Goal: Task Accomplishment & Management: Complete application form

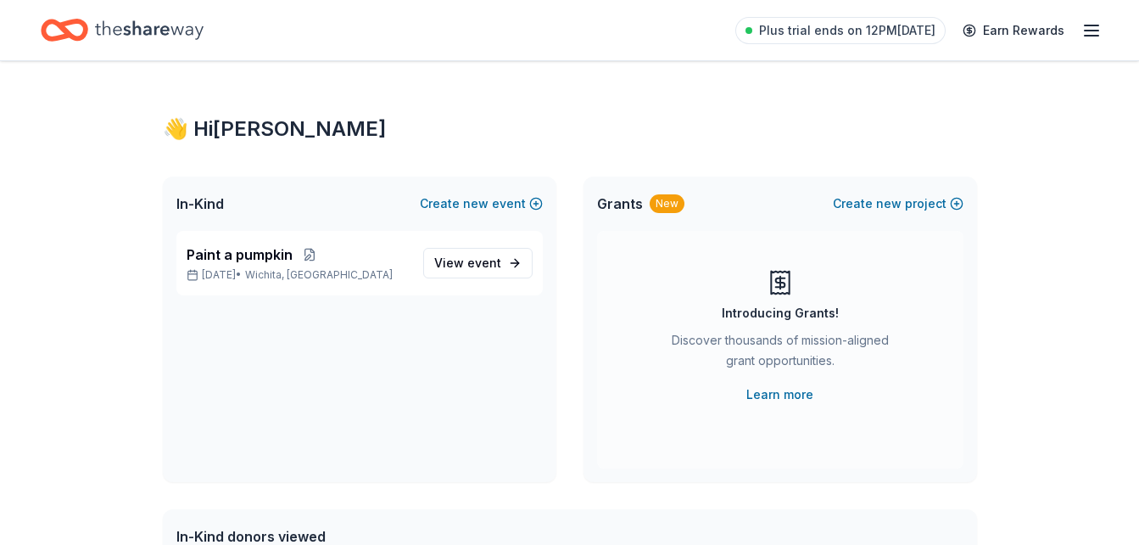
scroll to position [433, 0]
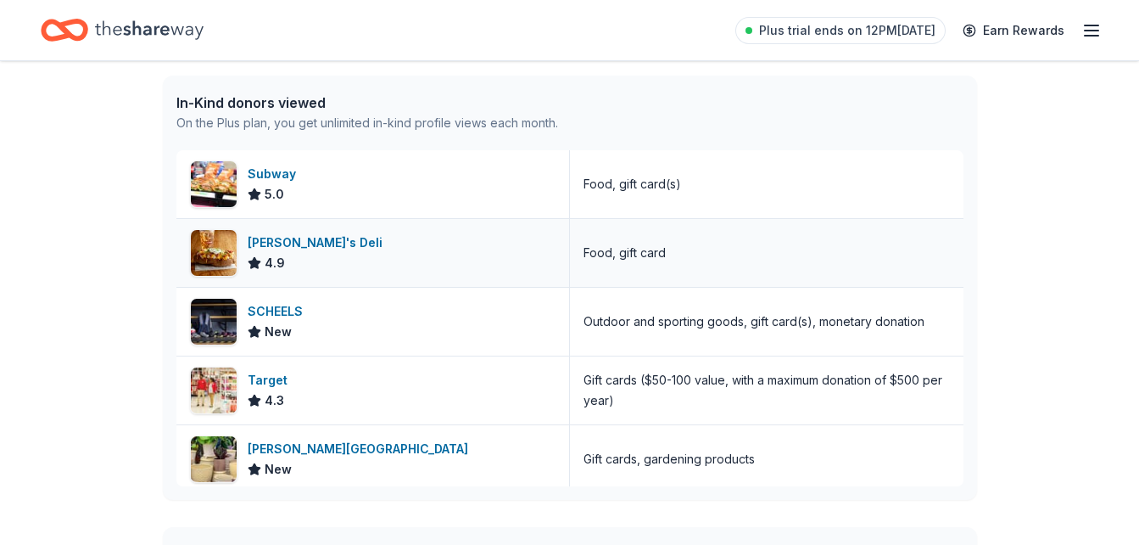
click at [463, 253] on div "Jason's Deli 4.9" at bounding box center [373, 253] width 394 height 68
click at [395, 389] on div "Target 4.3" at bounding box center [373, 390] width 394 height 68
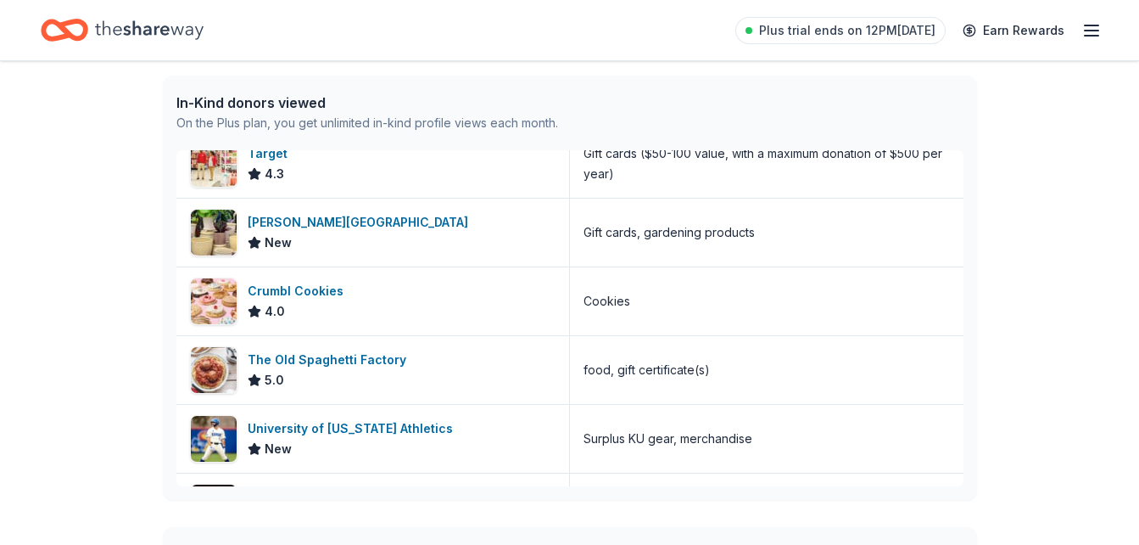
scroll to position [229, 0]
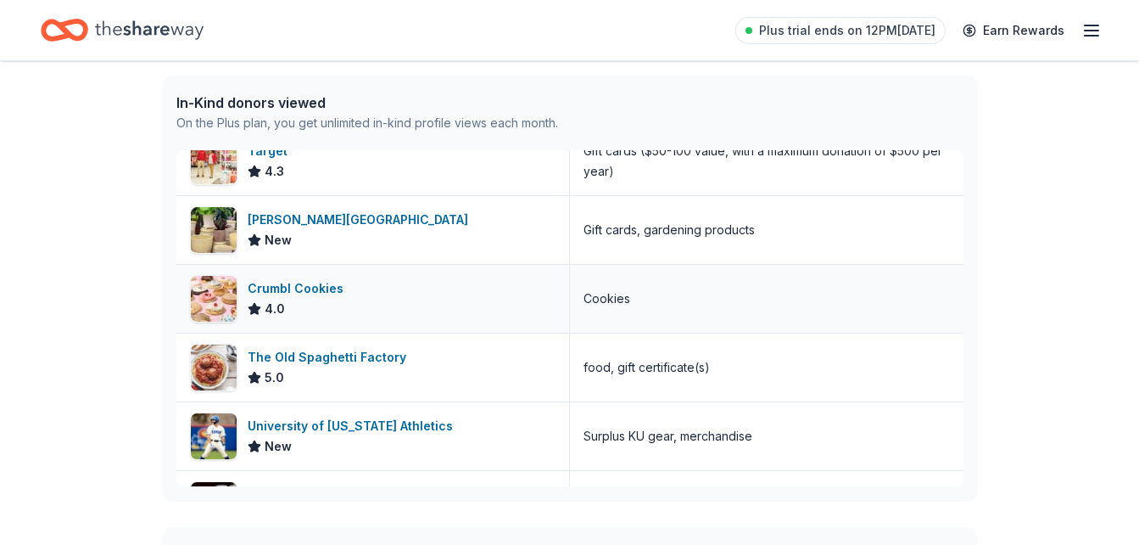
click at [511, 301] on div "Crumbl Cookies 4.0" at bounding box center [373, 299] width 394 height 68
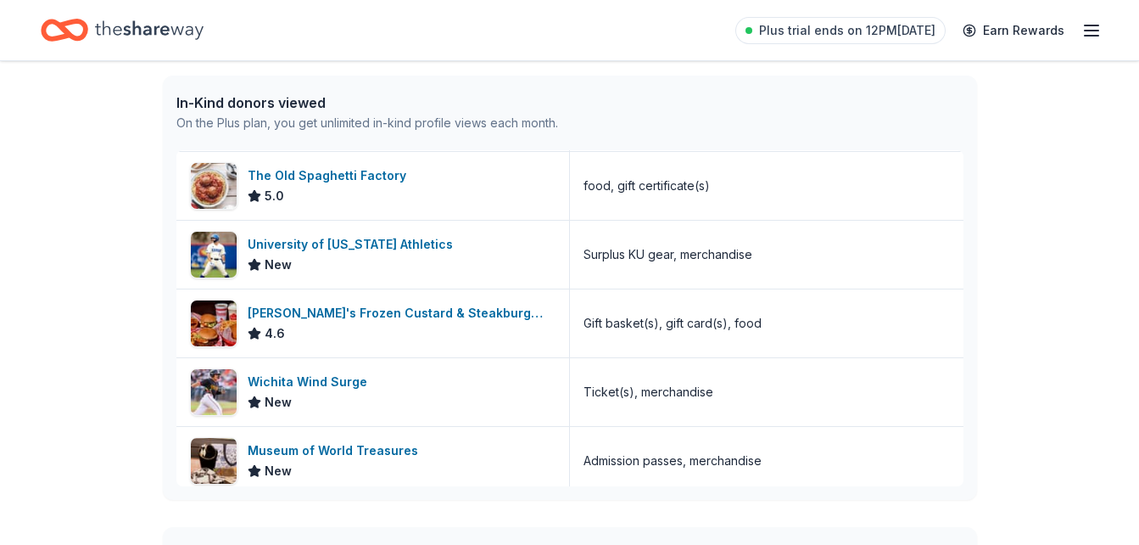
scroll to position [415, 0]
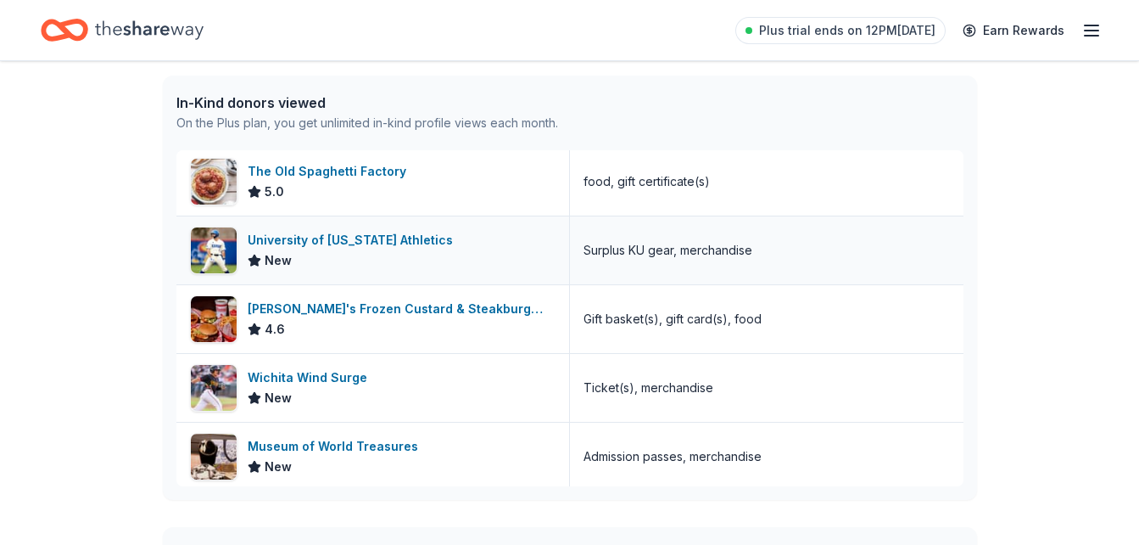
click at [336, 255] on div "New" at bounding box center [354, 260] width 212 height 20
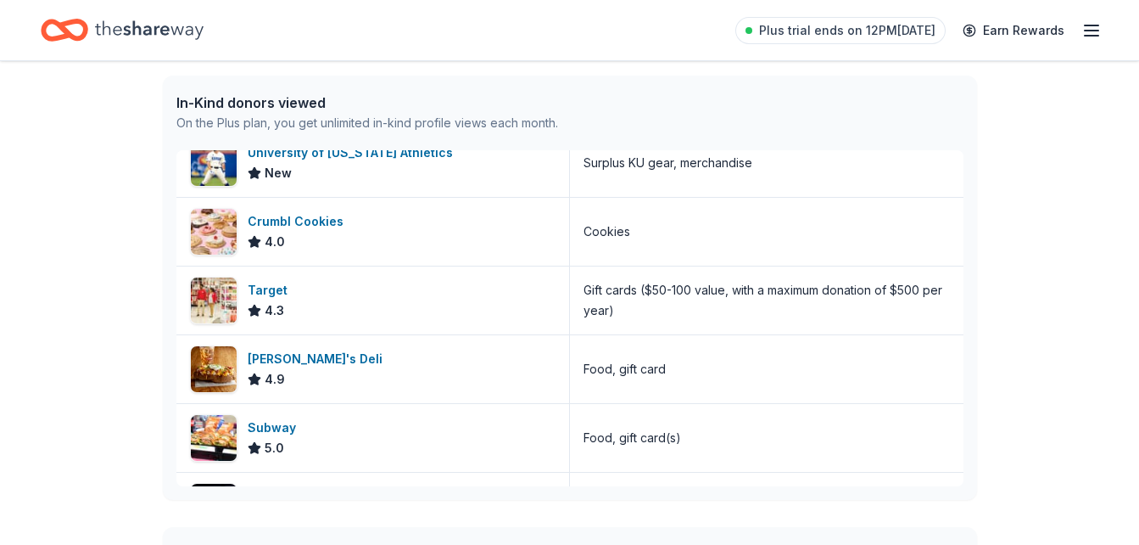
scroll to position [0, 0]
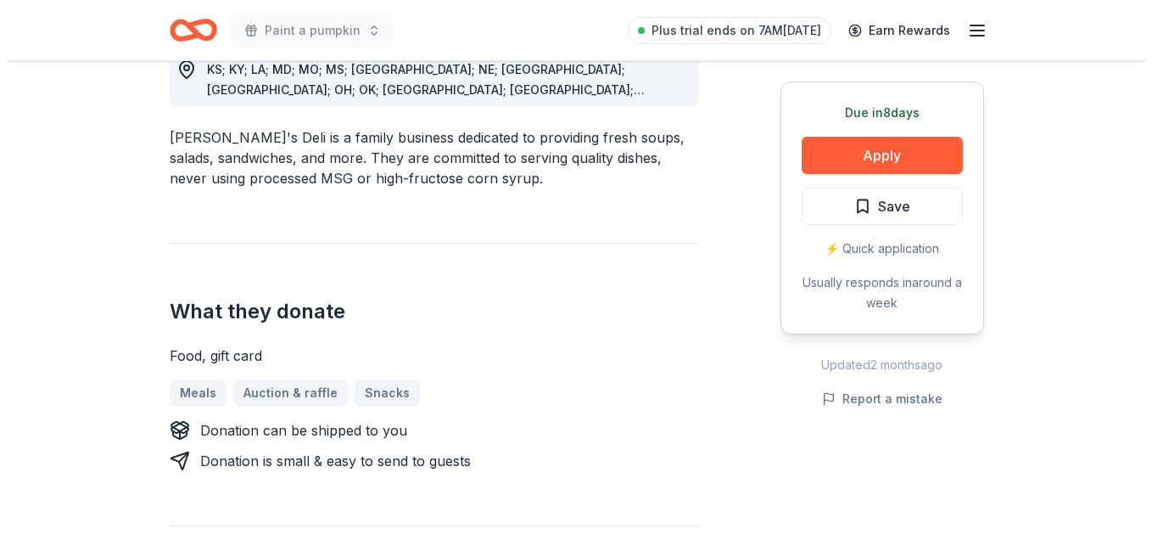
scroll to position [534, 0]
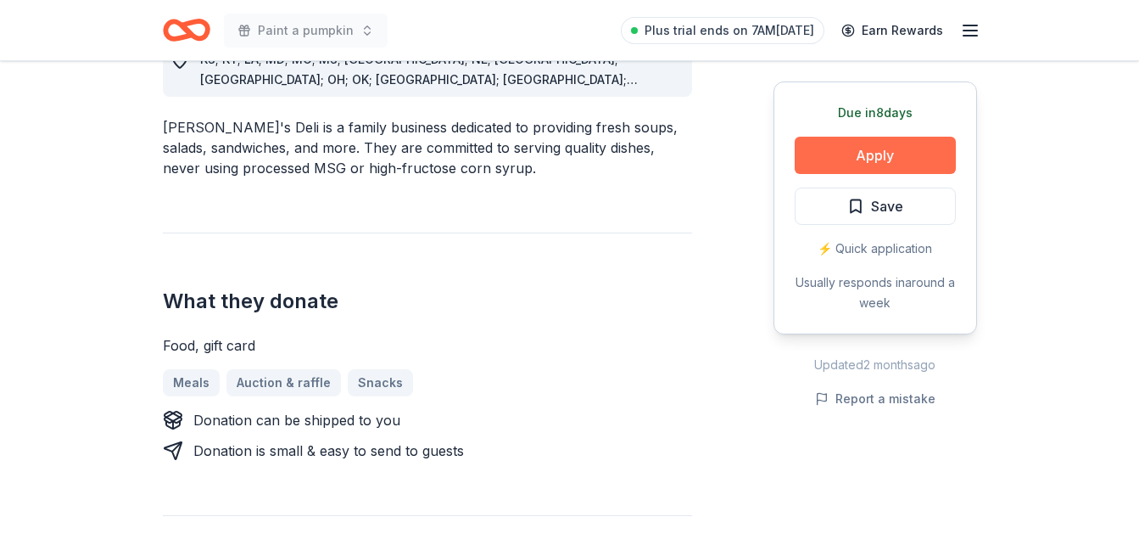
click at [842, 156] on button "Apply" at bounding box center [875, 155] width 161 height 37
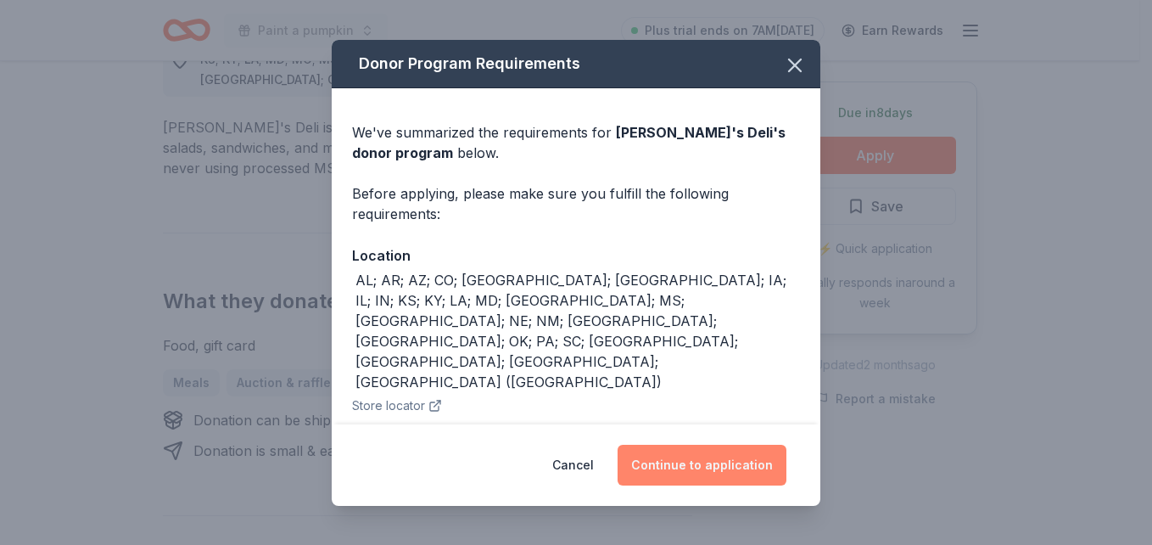
click at [701, 467] on button "Continue to application" at bounding box center [702, 465] width 169 height 41
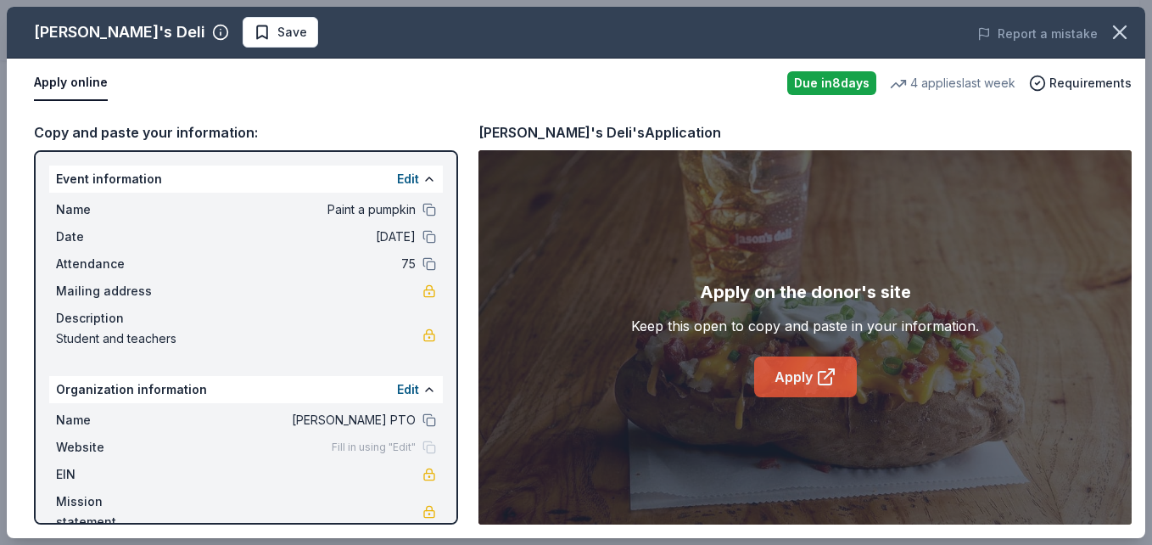
click at [787, 373] on link "Apply" at bounding box center [805, 376] width 103 height 41
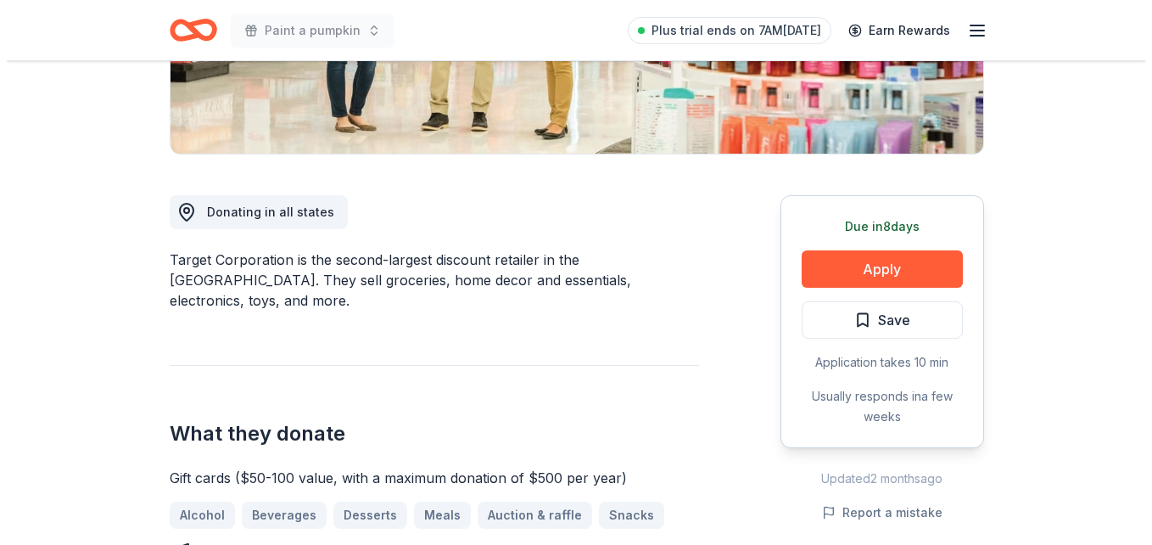
scroll to position [371, 0]
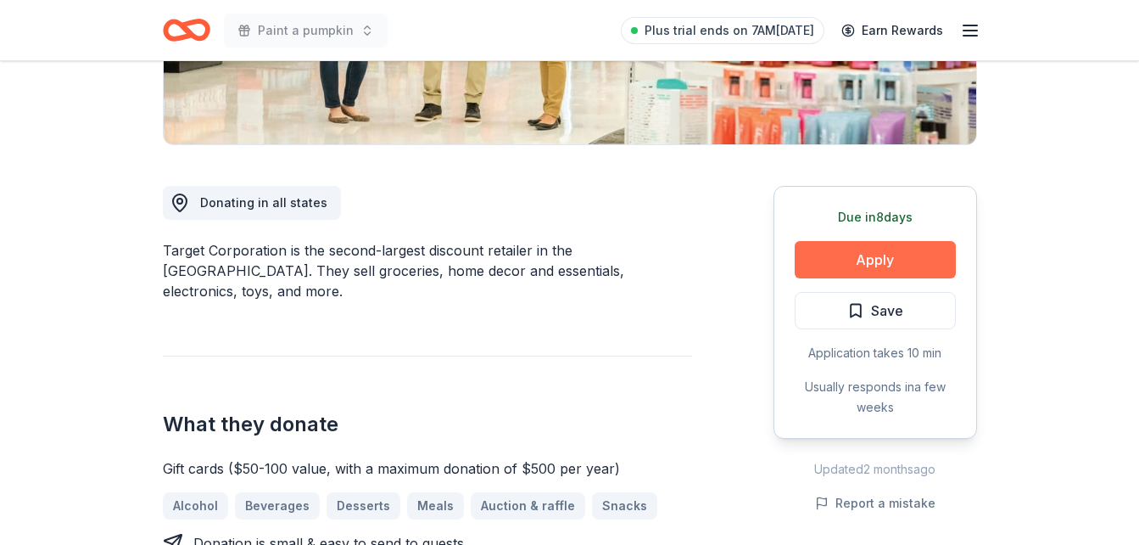
click at [835, 260] on button "Apply" at bounding box center [875, 259] width 161 height 37
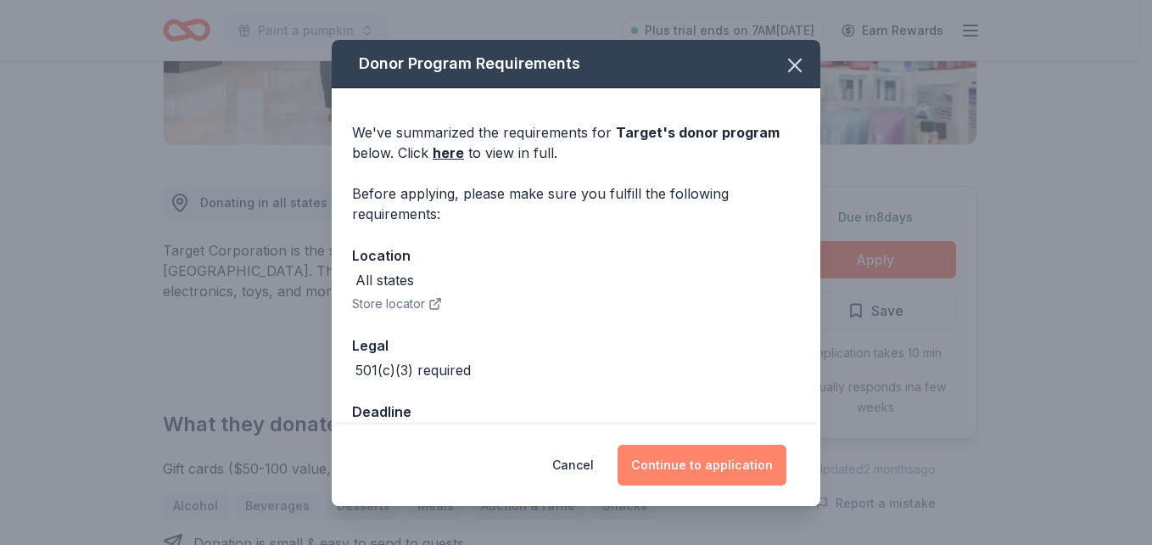
click at [709, 474] on button "Continue to application" at bounding box center [702, 465] width 169 height 41
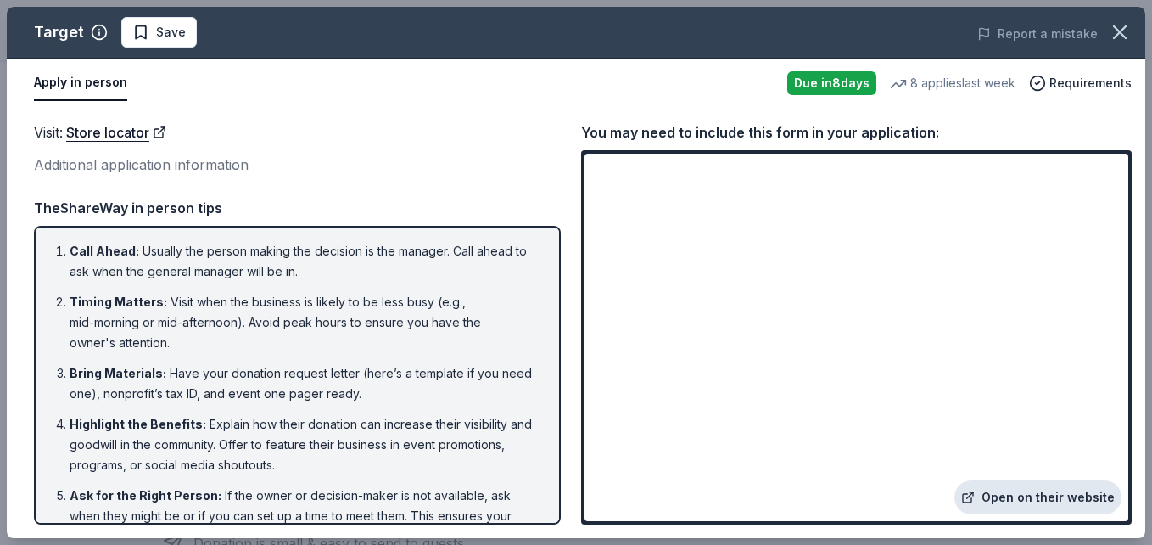
click at [1063, 495] on link "Open on their website" at bounding box center [1037, 497] width 167 height 34
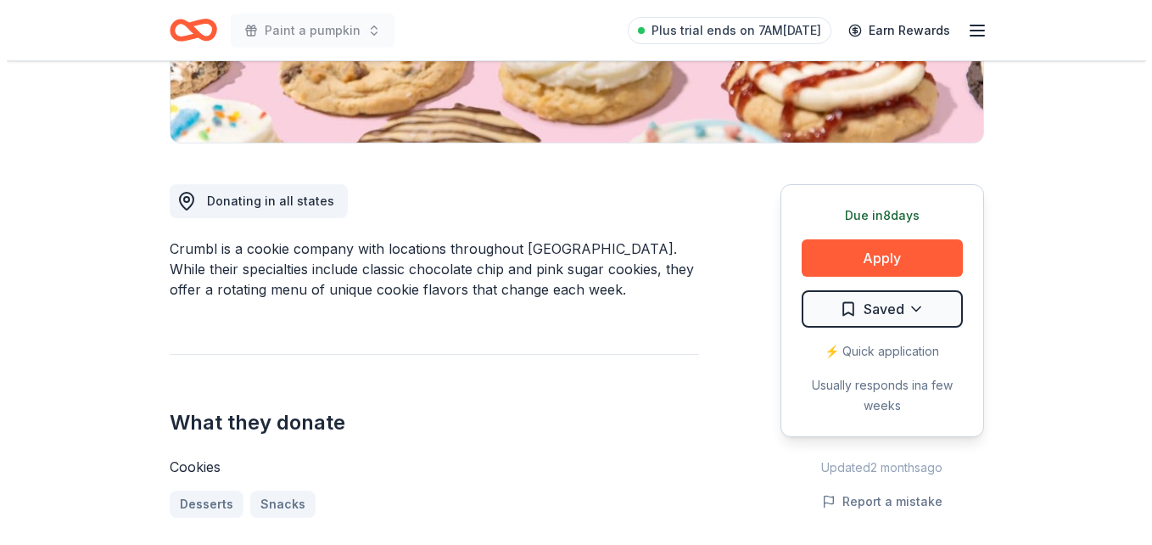
scroll to position [389, 0]
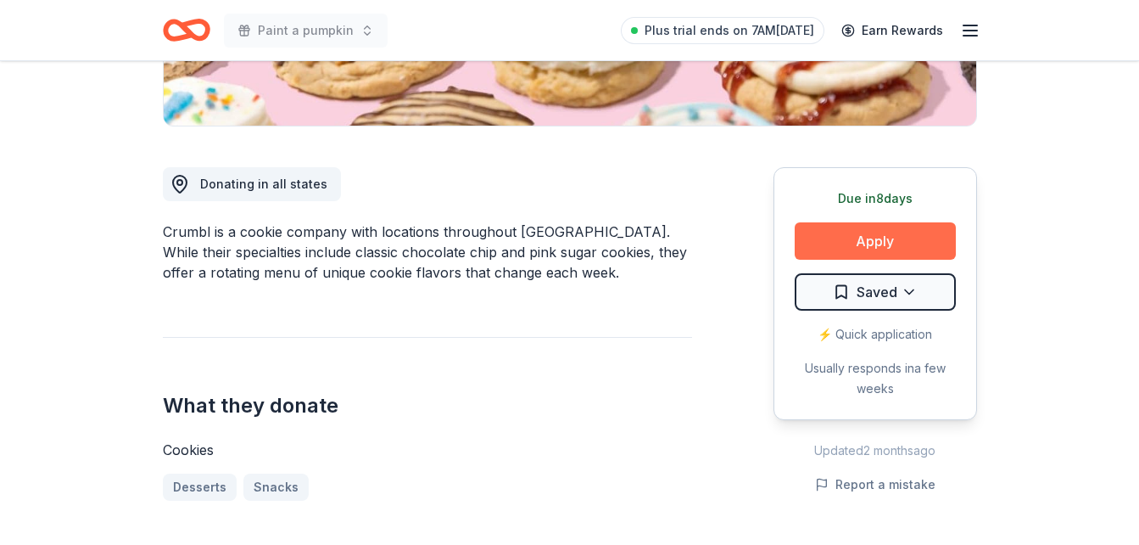
click at [919, 244] on button "Apply" at bounding box center [875, 240] width 161 height 37
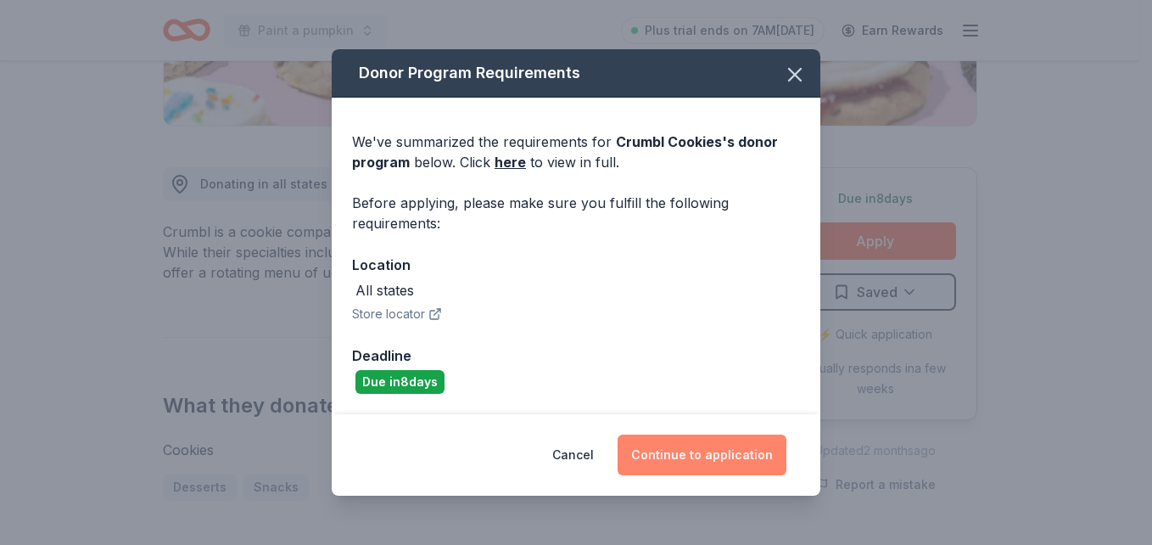
click at [753, 449] on button "Continue to application" at bounding box center [702, 454] width 169 height 41
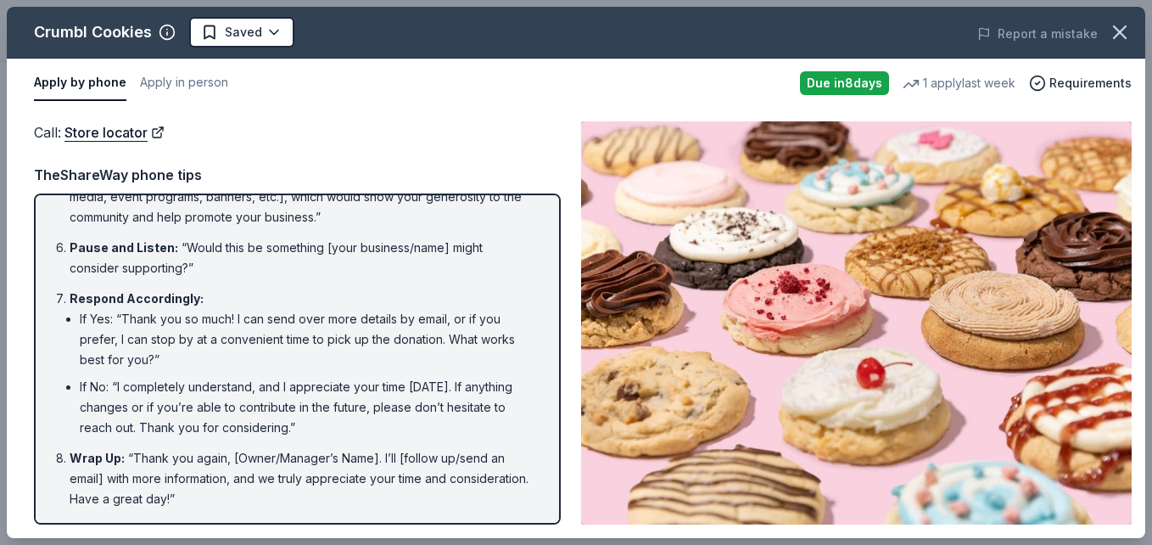
scroll to position [0, 0]
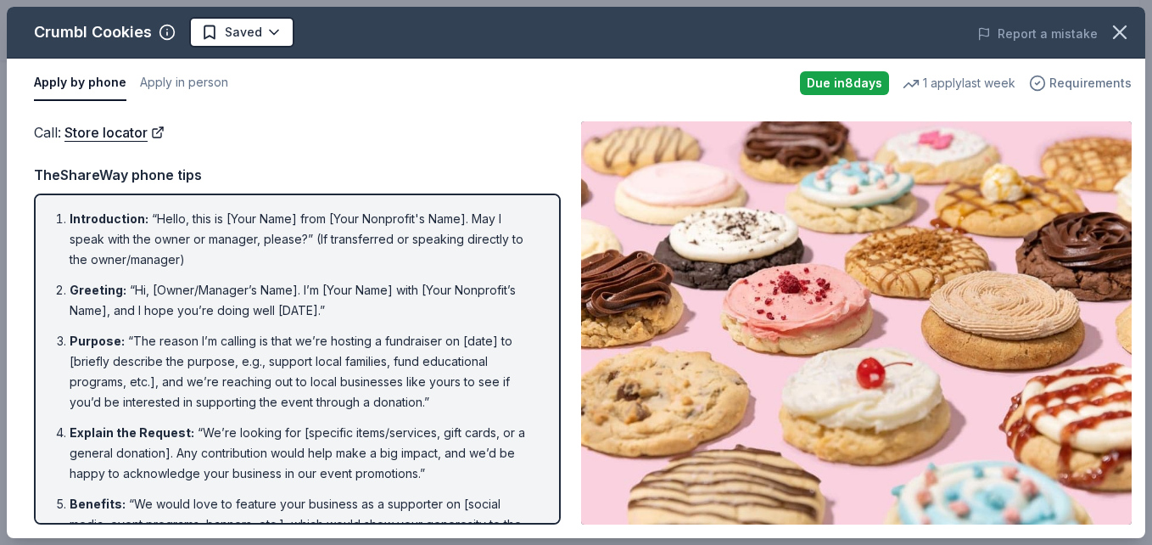
click at [1076, 83] on span "Requirements" at bounding box center [1090, 83] width 82 height 20
click at [1076, 101] on div "Apply by phone Apply in person Due in 8 days 1 apply last week Requirements" at bounding box center [576, 83] width 1138 height 49
click at [185, 81] on button "Apply in person" at bounding box center [184, 83] width 88 height 36
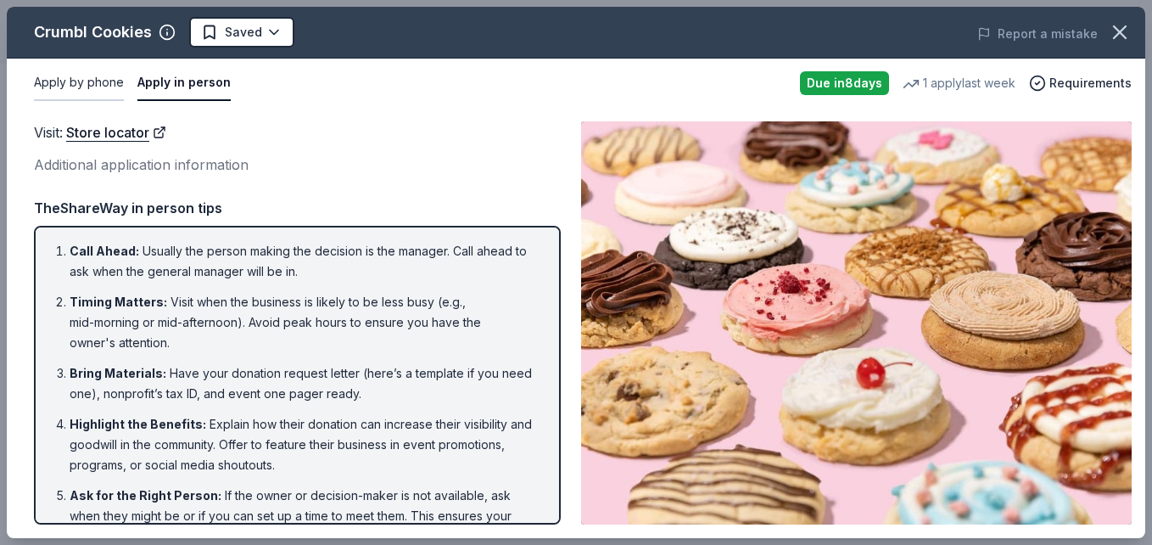
click at [97, 87] on button "Apply by phone" at bounding box center [79, 83] width 90 height 36
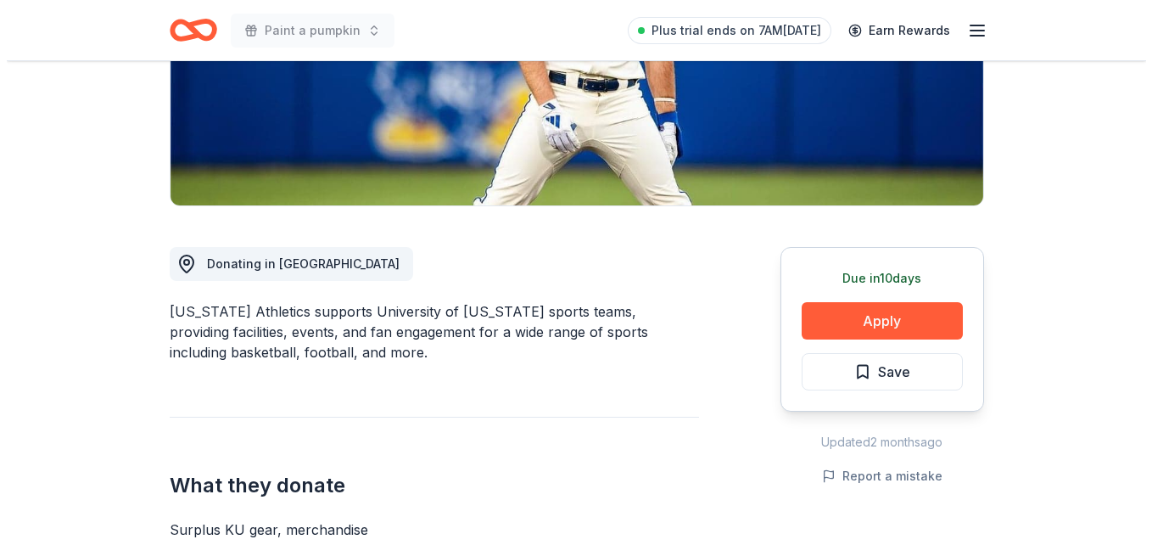
scroll to position [333, 0]
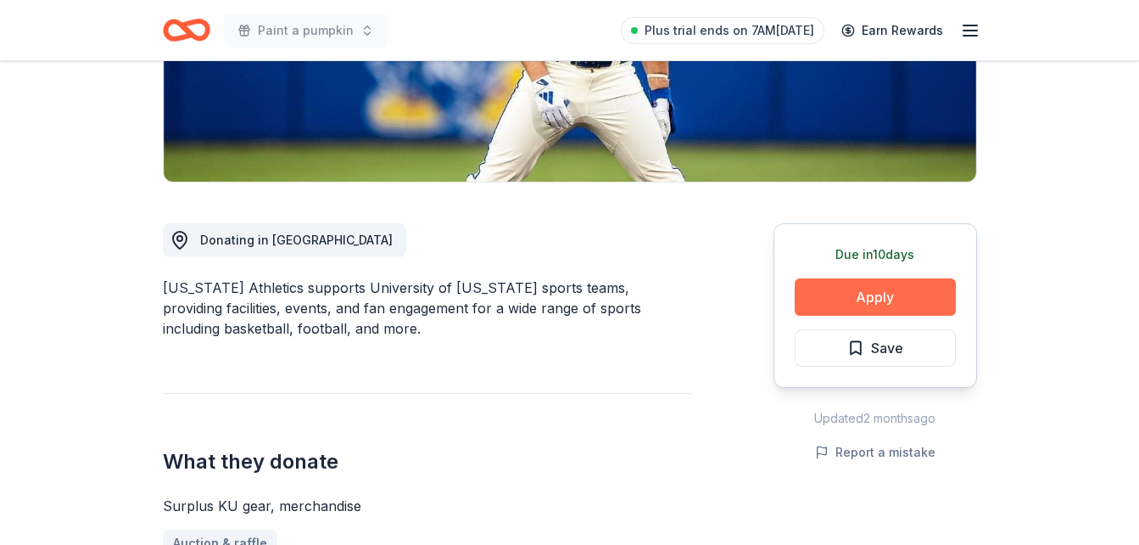
click at [880, 296] on button "Apply" at bounding box center [875, 296] width 161 height 37
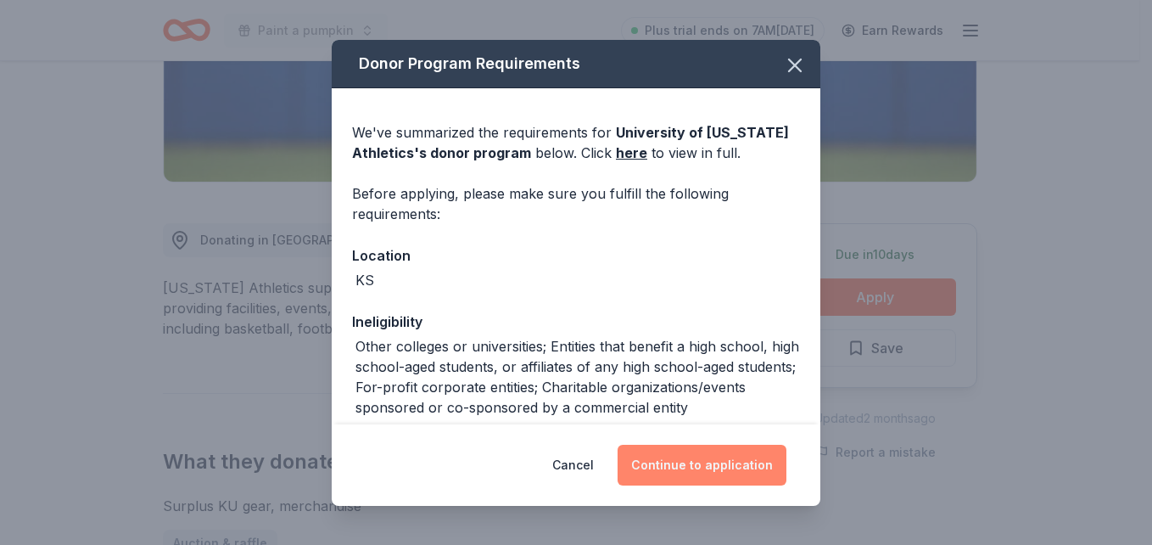
click at [724, 466] on button "Continue to application" at bounding box center [702, 465] width 169 height 41
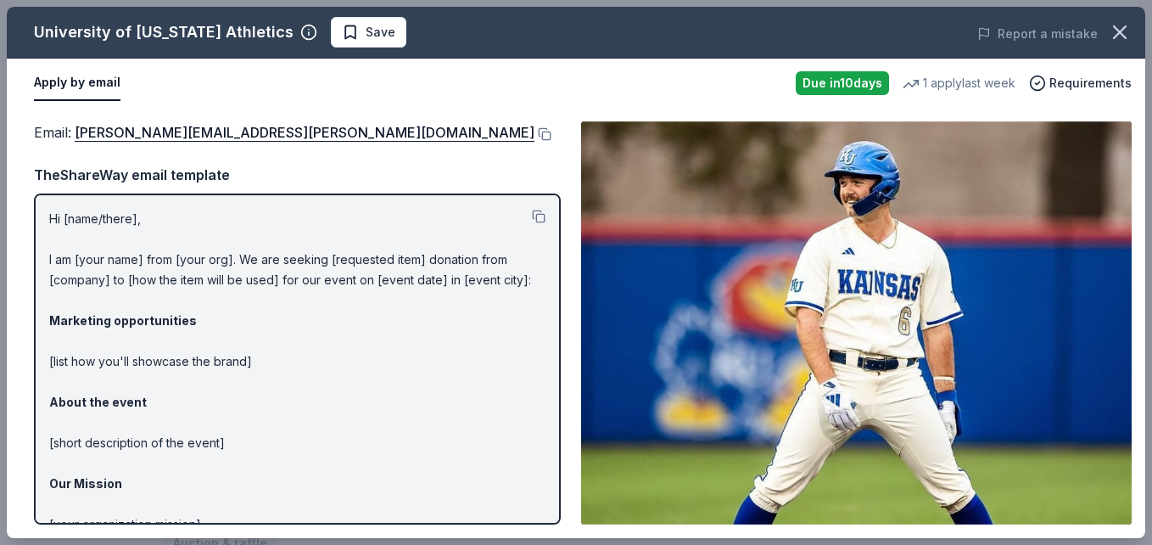
scroll to position [127, 0]
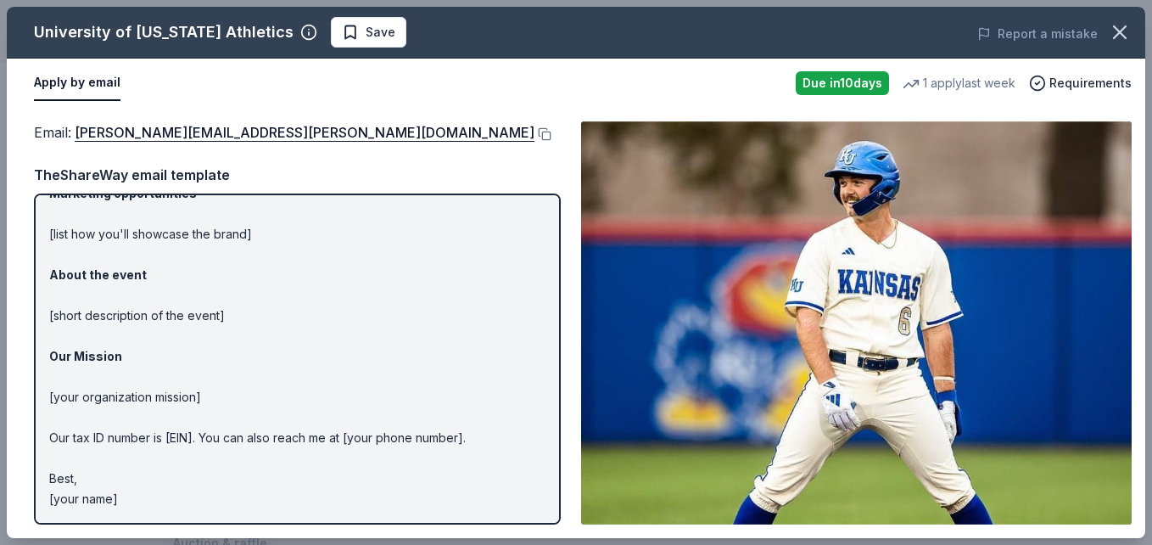
click at [122, 499] on p "Hi [name/there], I am [your name] from [your org]. We are seeking [requested it…" at bounding box center [297, 295] width 496 height 428
drag, startPoint x: 101, startPoint y: 500, endPoint x: 386, endPoint y: 154, distance: 448.4
click at [386, 154] on div "Email : eric.lewis@ku.edu TheShareWay email template Hi [name/there], I am [you…" at bounding box center [297, 322] width 527 height 403
drag, startPoint x: 116, startPoint y: 501, endPoint x: 97, endPoint y: 202, distance: 299.2
click at [97, 202] on p "Hi [name/there], I am [your name] from [your org]. We are seeking [requested it…" at bounding box center [297, 295] width 496 height 428
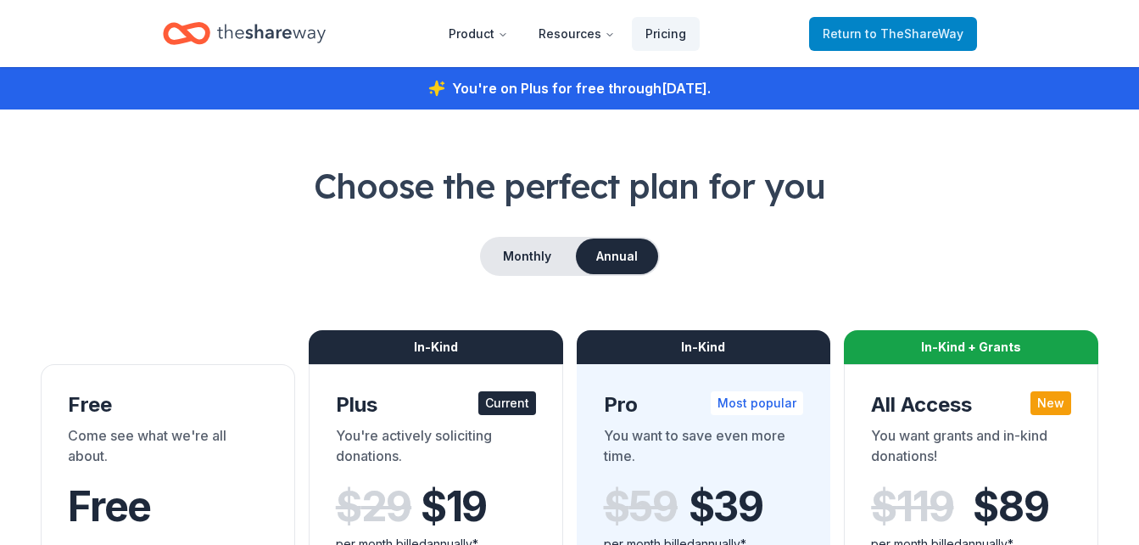
click at [873, 29] on span "to TheShareWay" at bounding box center [914, 33] width 98 height 14
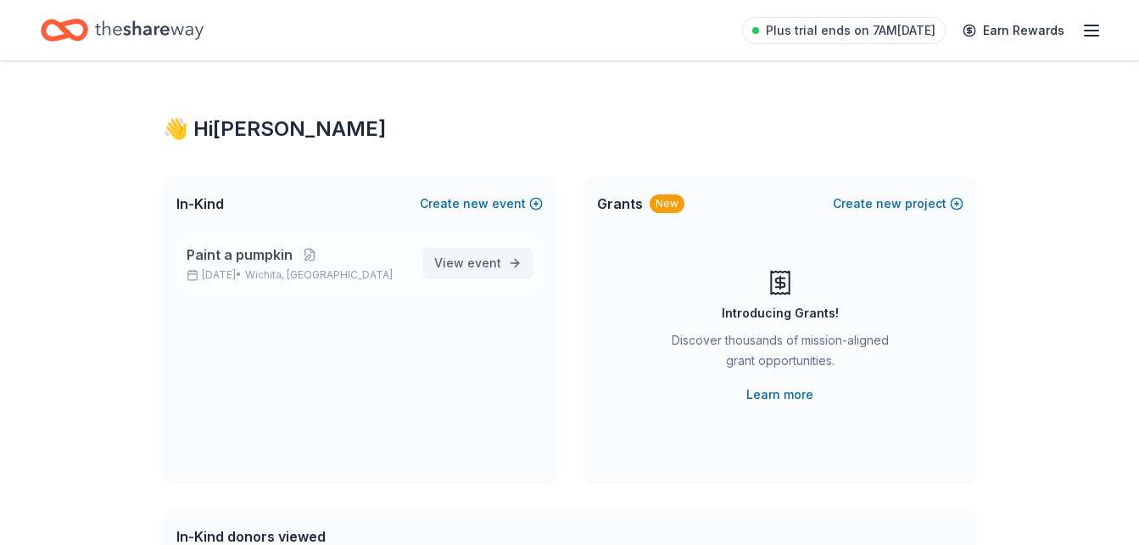
click at [497, 269] on span "event" at bounding box center [484, 262] width 34 height 14
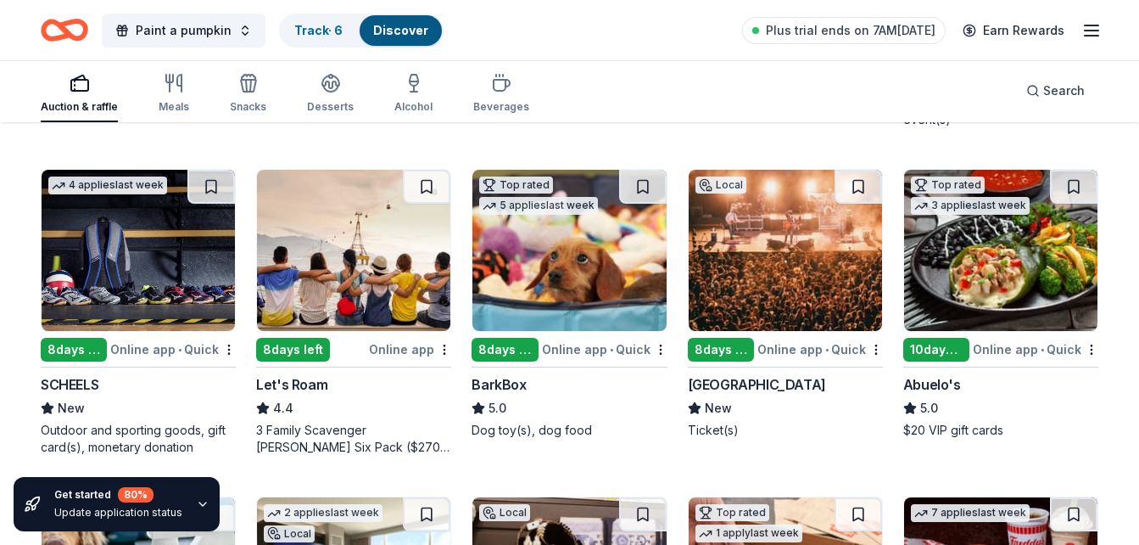
scroll to position [468, 0]
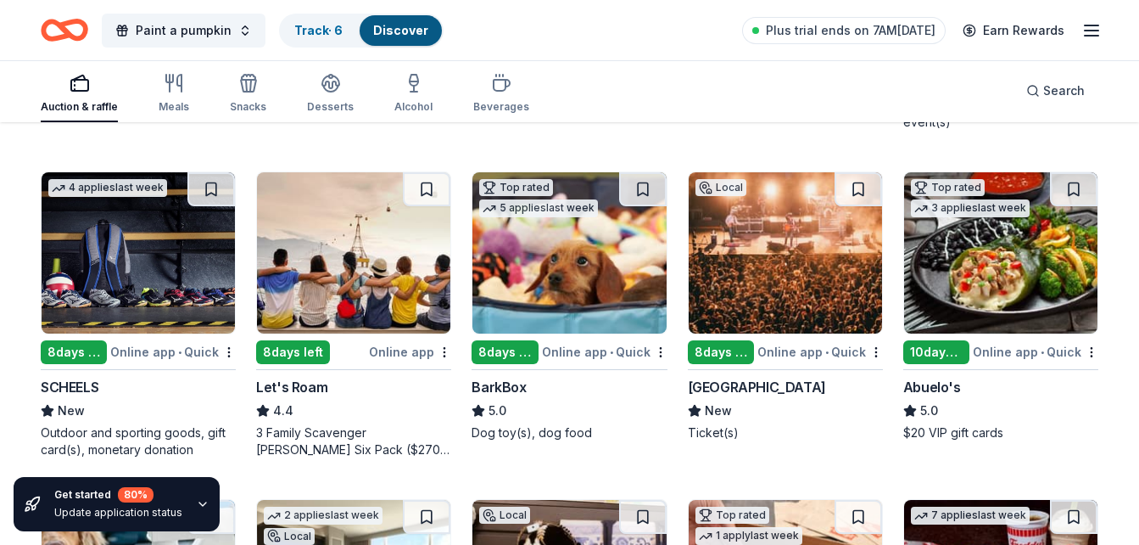
click at [513, 346] on div "8 days left" at bounding box center [505, 352] width 66 height 24
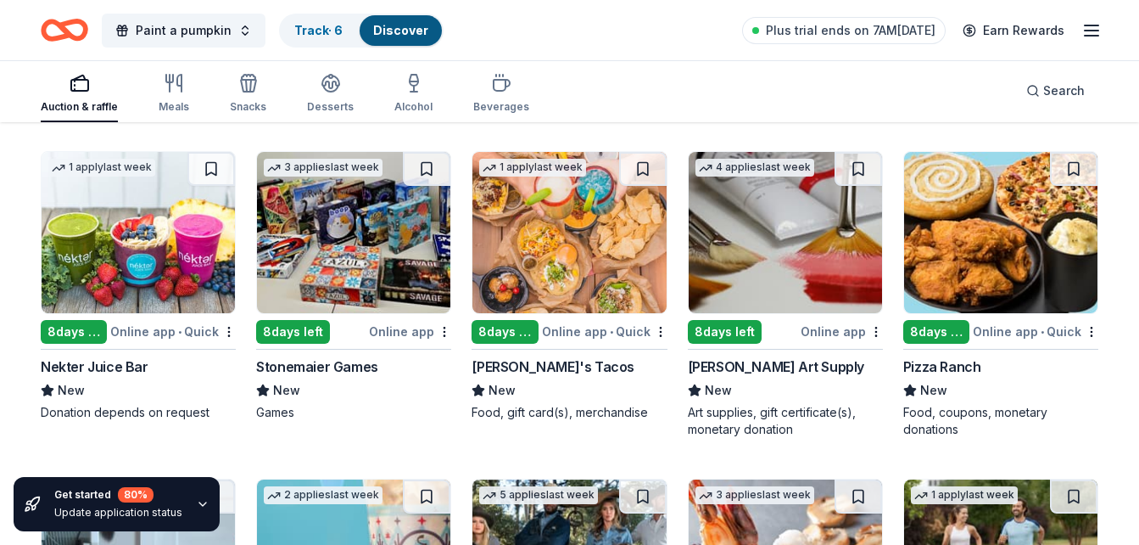
scroll to position [3410, 0]
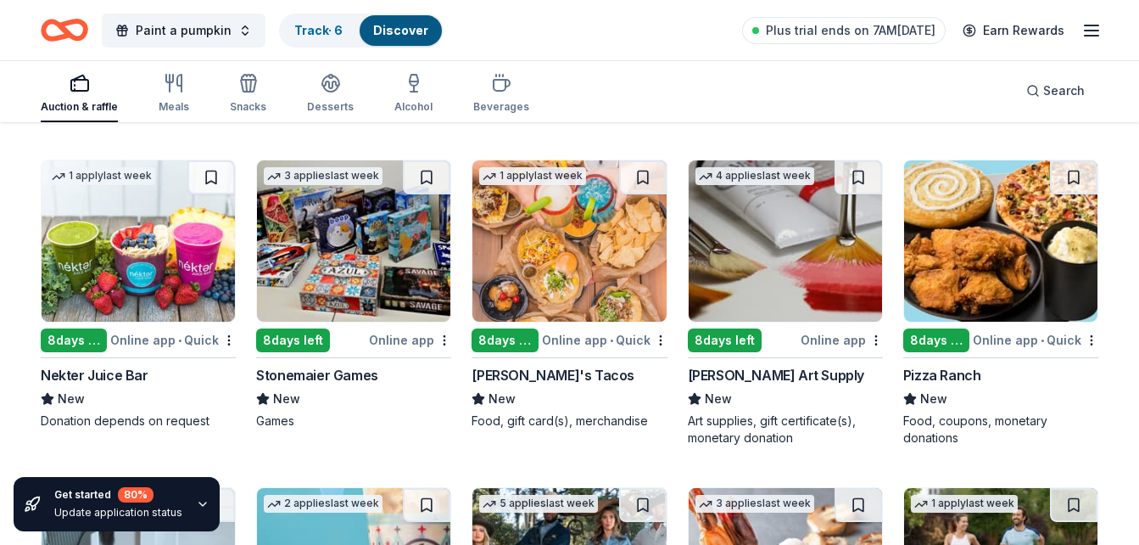
click at [956, 349] on div "8 days left" at bounding box center [936, 340] width 66 height 24
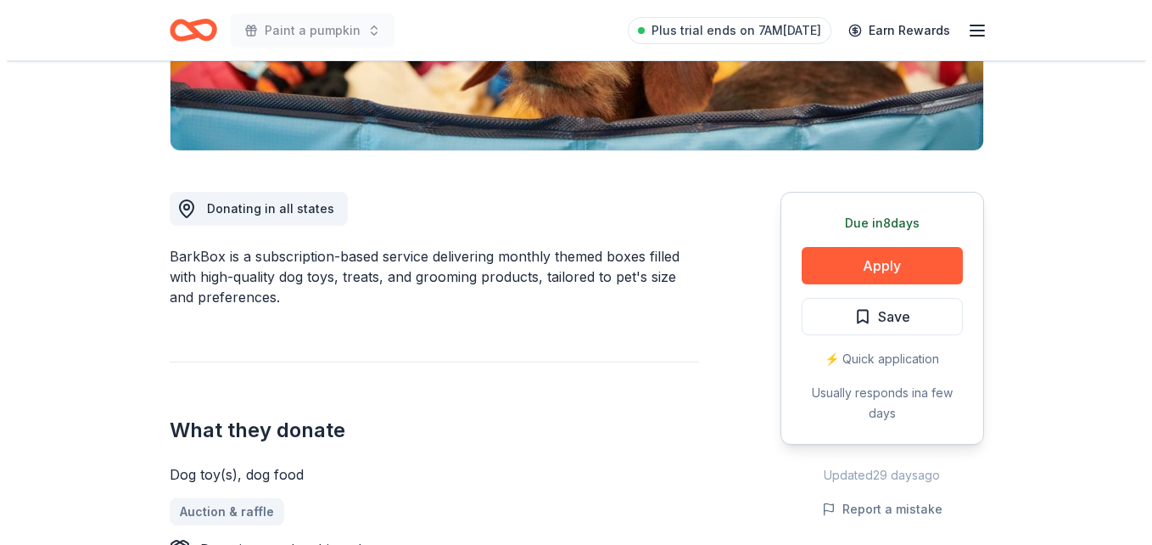
scroll to position [394, 0]
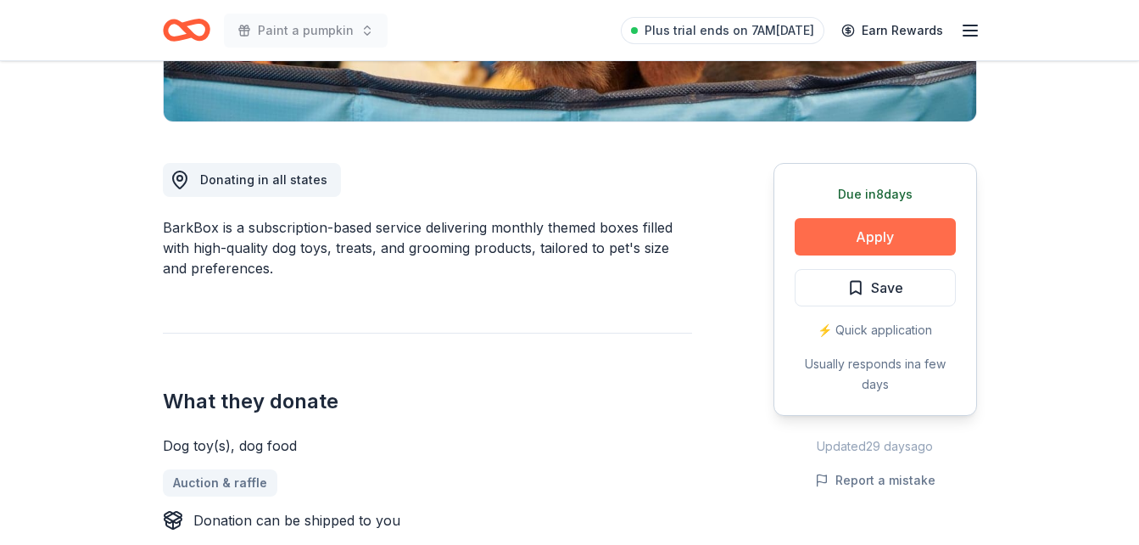
click at [866, 235] on button "Apply" at bounding box center [875, 236] width 161 height 37
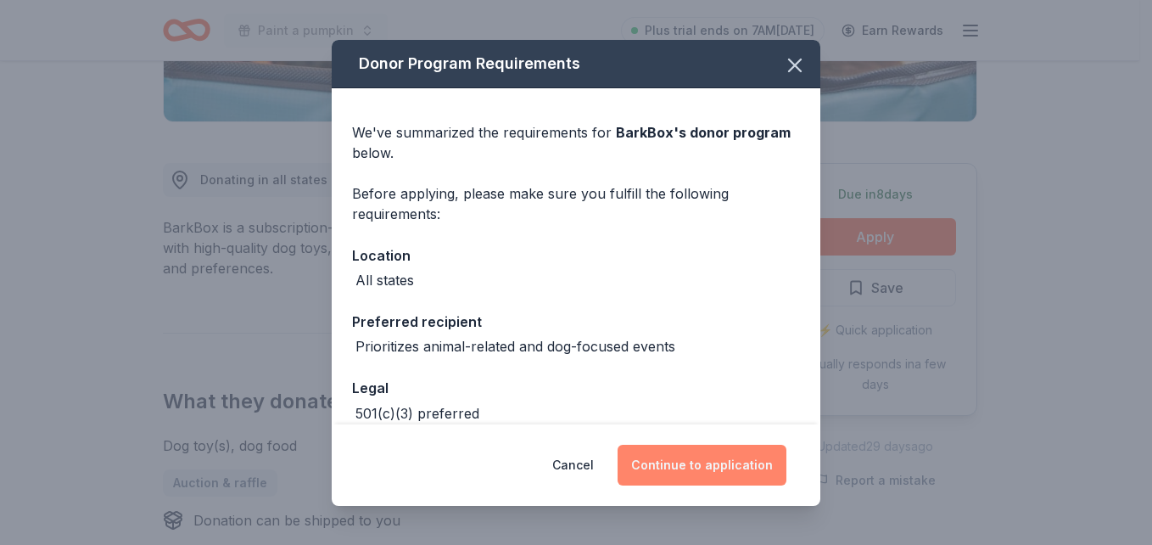
click at [728, 475] on button "Continue to application" at bounding box center [702, 465] width 169 height 41
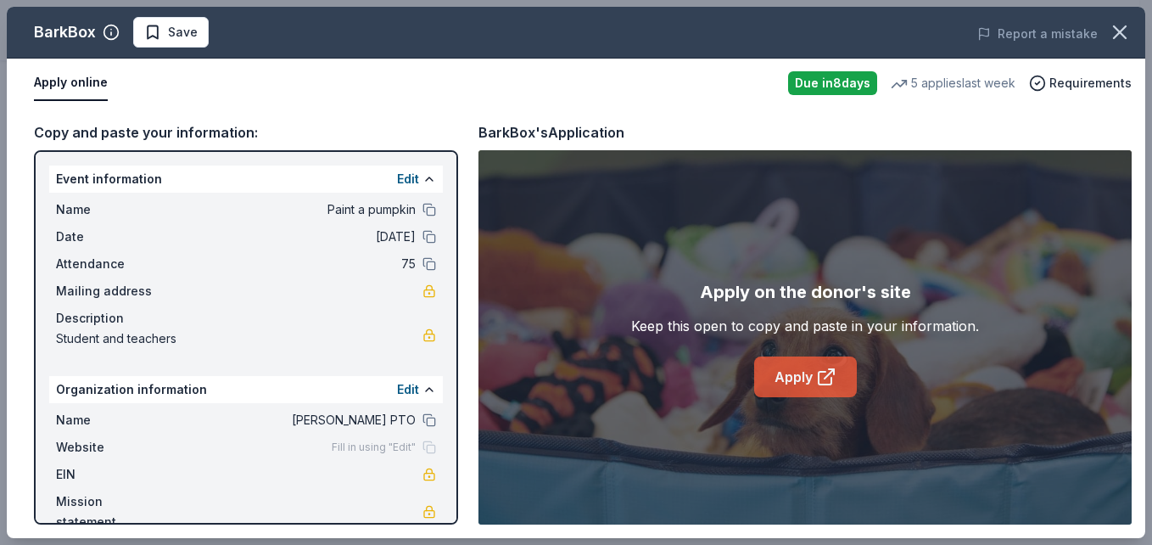
click at [799, 384] on link "Apply" at bounding box center [805, 376] width 103 height 41
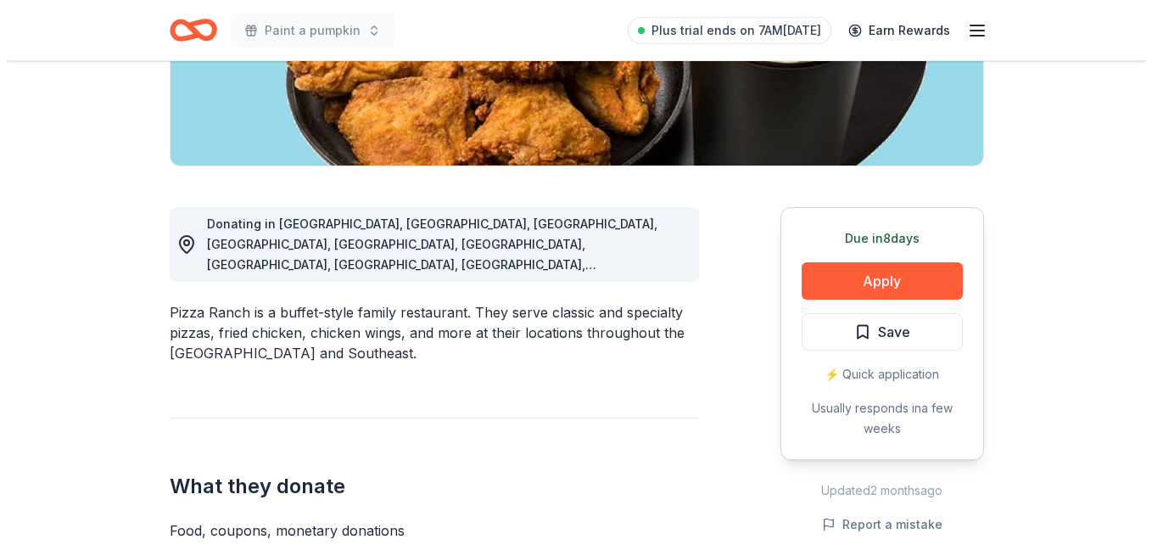
scroll to position [361, 0]
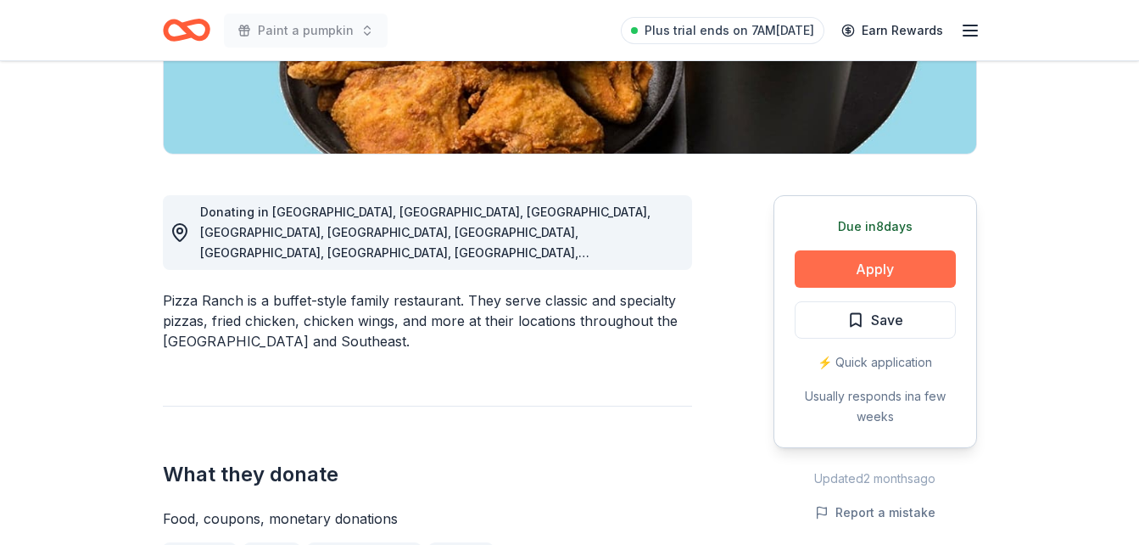
click at [881, 277] on button "Apply" at bounding box center [875, 268] width 161 height 37
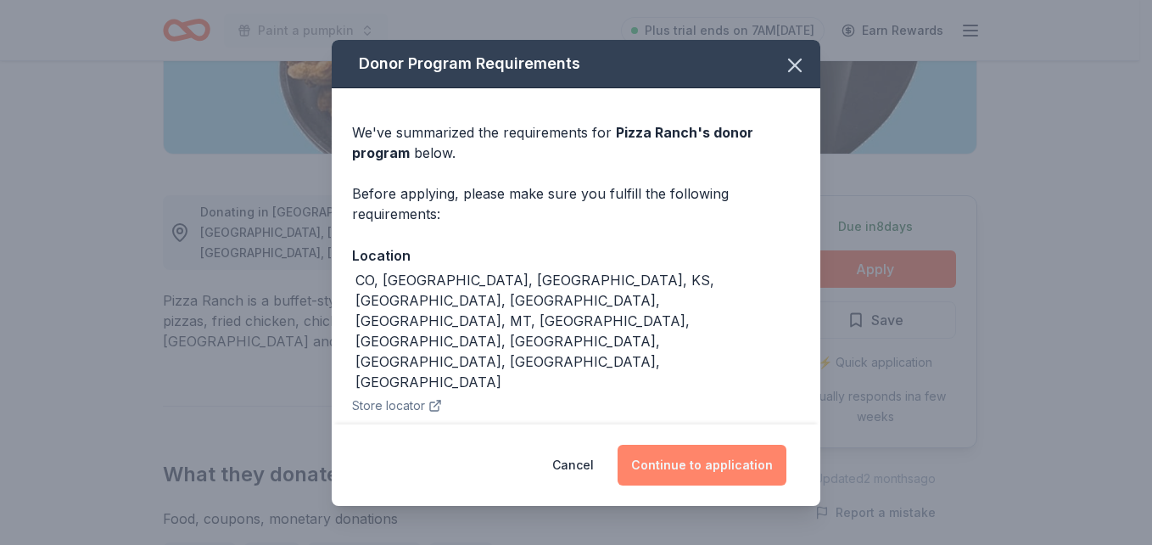
click at [711, 456] on button "Continue to application" at bounding box center [702, 465] width 169 height 41
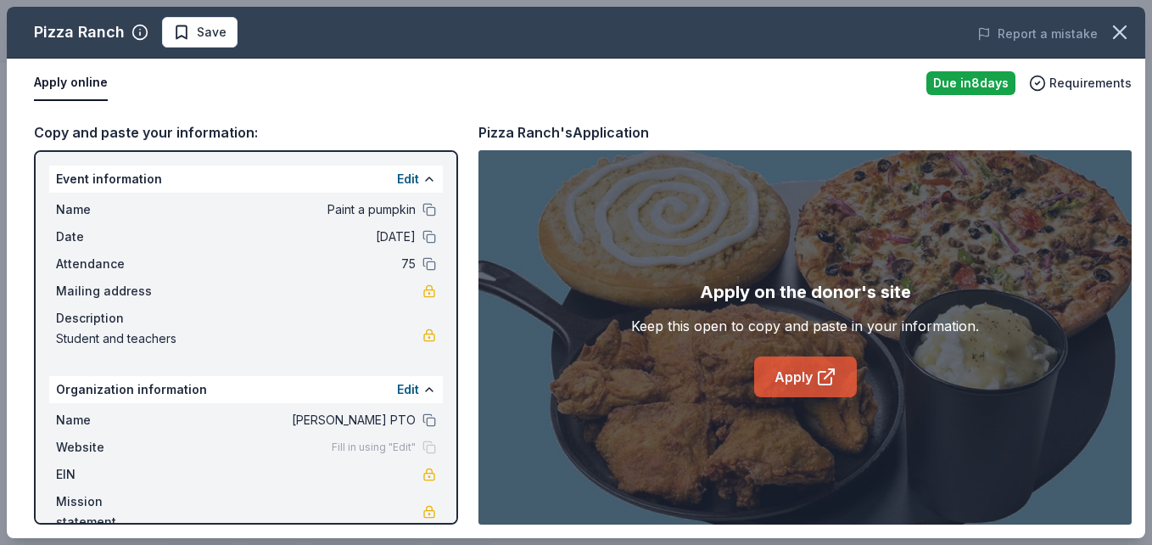
click at [820, 370] on icon at bounding box center [826, 376] width 20 height 20
